Goal: Task Accomplishment & Management: Manage account settings

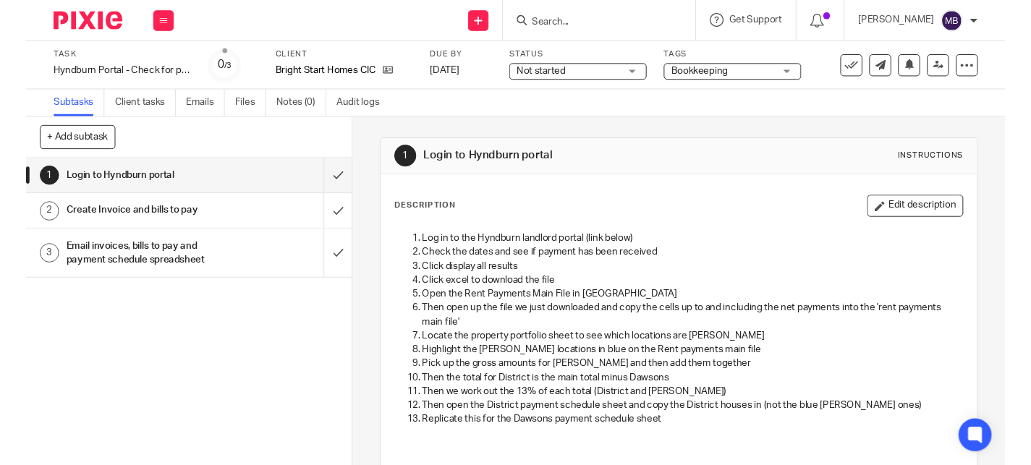
scroll to position [208, 0]
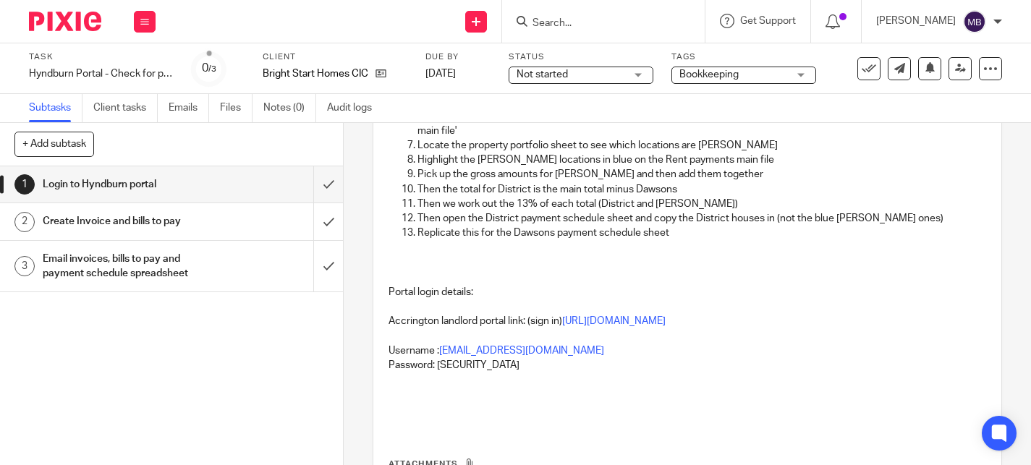
click at [203, 226] on h1 "Create Invoice and bills to pay" at bounding box center [128, 222] width 171 height 22
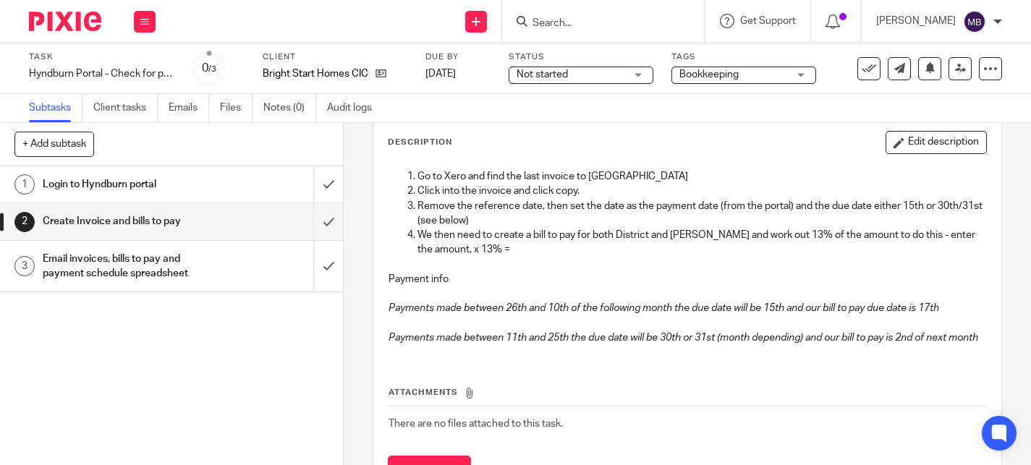
scroll to position [77, 0]
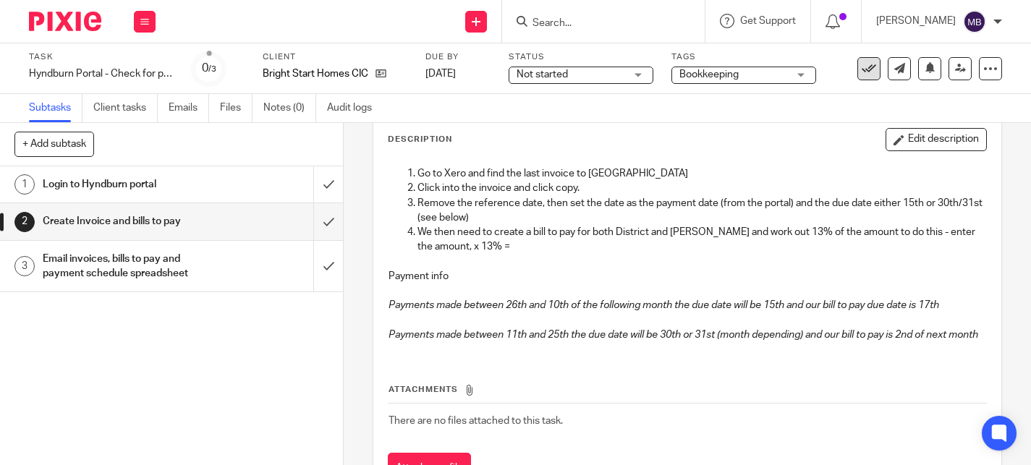
click at [876, 65] on icon at bounding box center [869, 69] width 14 height 14
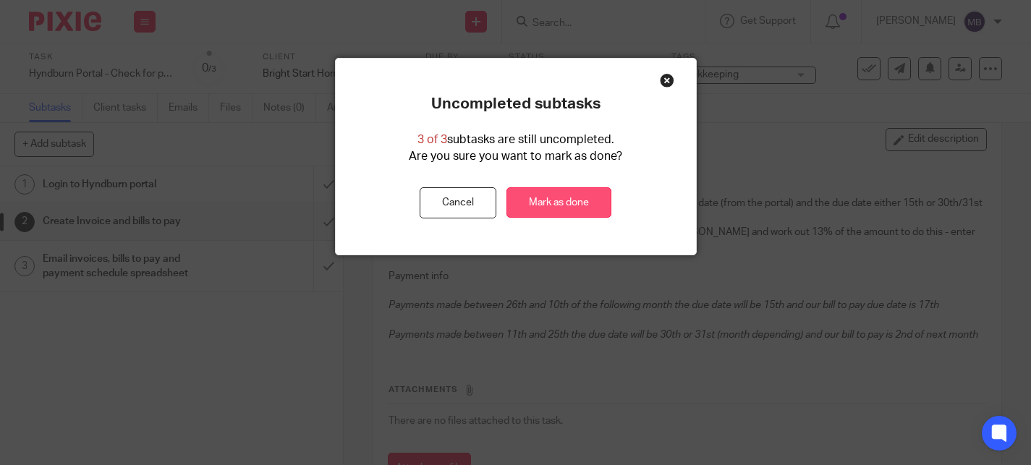
click at [573, 208] on link "Mark as done" at bounding box center [559, 202] width 105 height 31
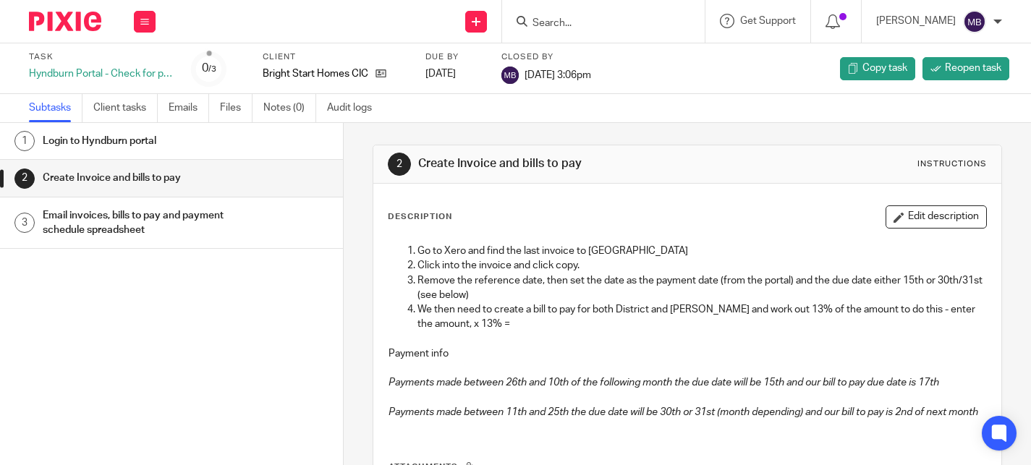
click at [72, 17] on img at bounding box center [65, 22] width 72 height 20
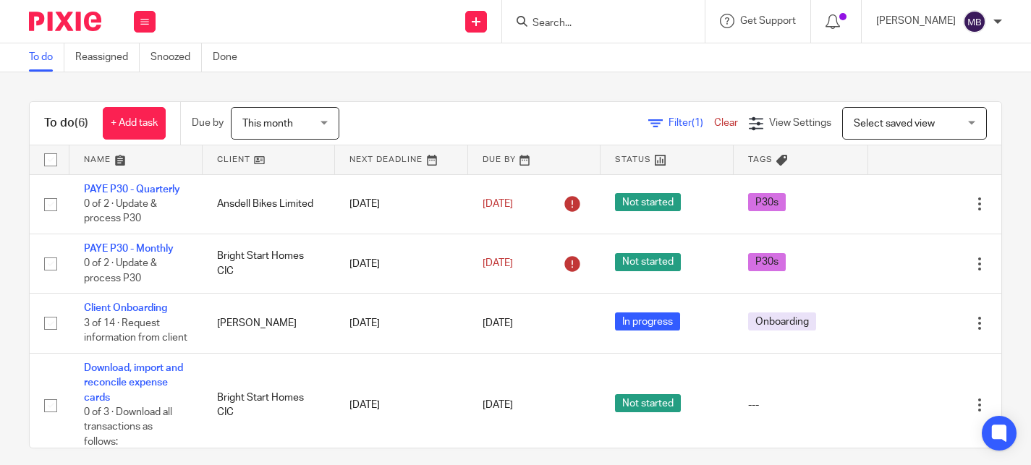
click at [331, 121] on div "This month This month" at bounding box center [285, 123] width 109 height 33
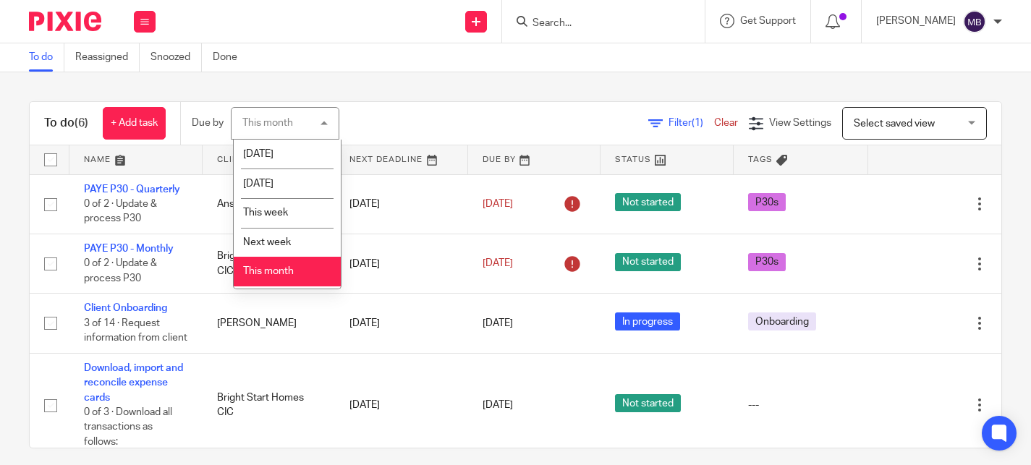
scroll to position [62, 0]
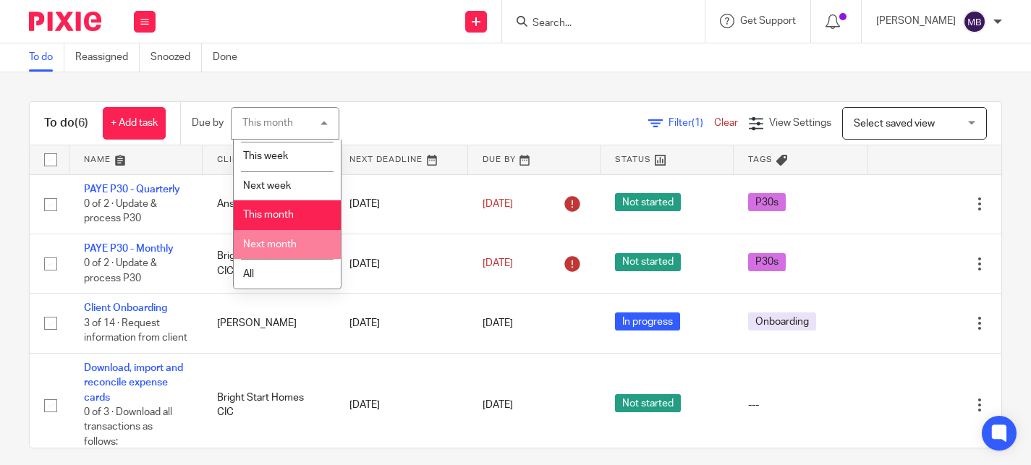
click at [295, 248] on span "Next month" at bounding box center [270, 245] width 54 height 10
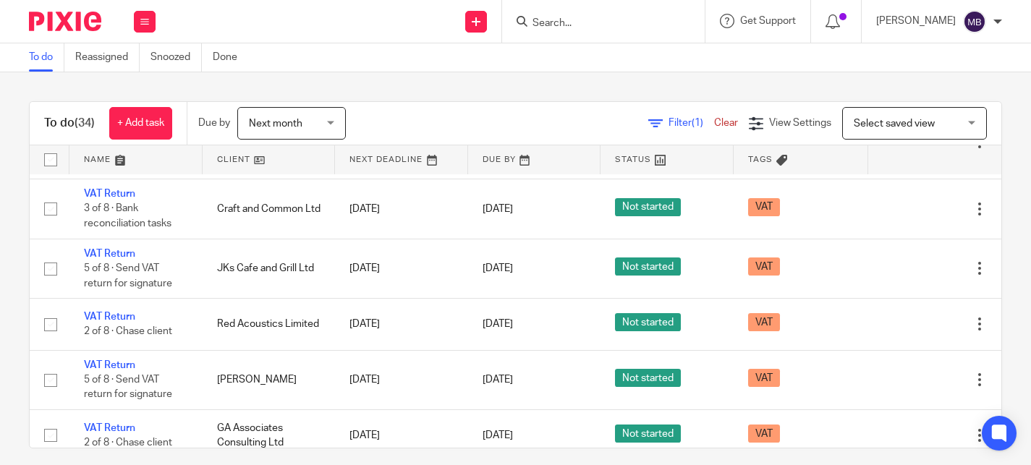
scroll to position [436, 0]
